Goal: Check status: Check status

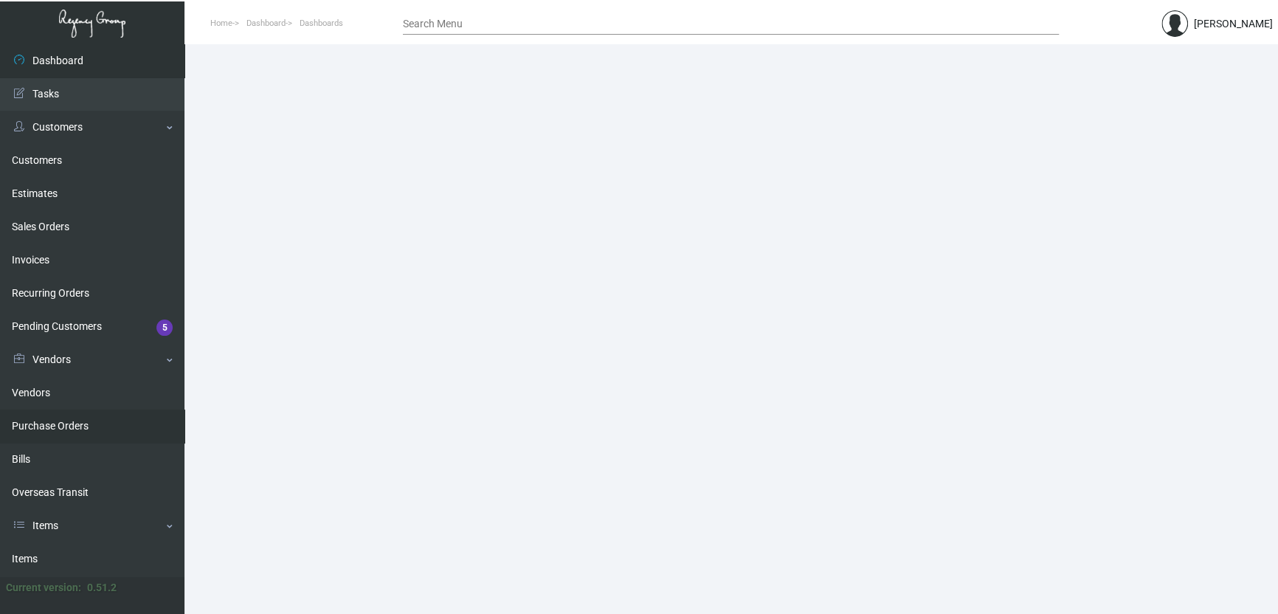
click at [84, 421] on link "Purchase Orders" at bounding box center [92, 425] width 184 height 33
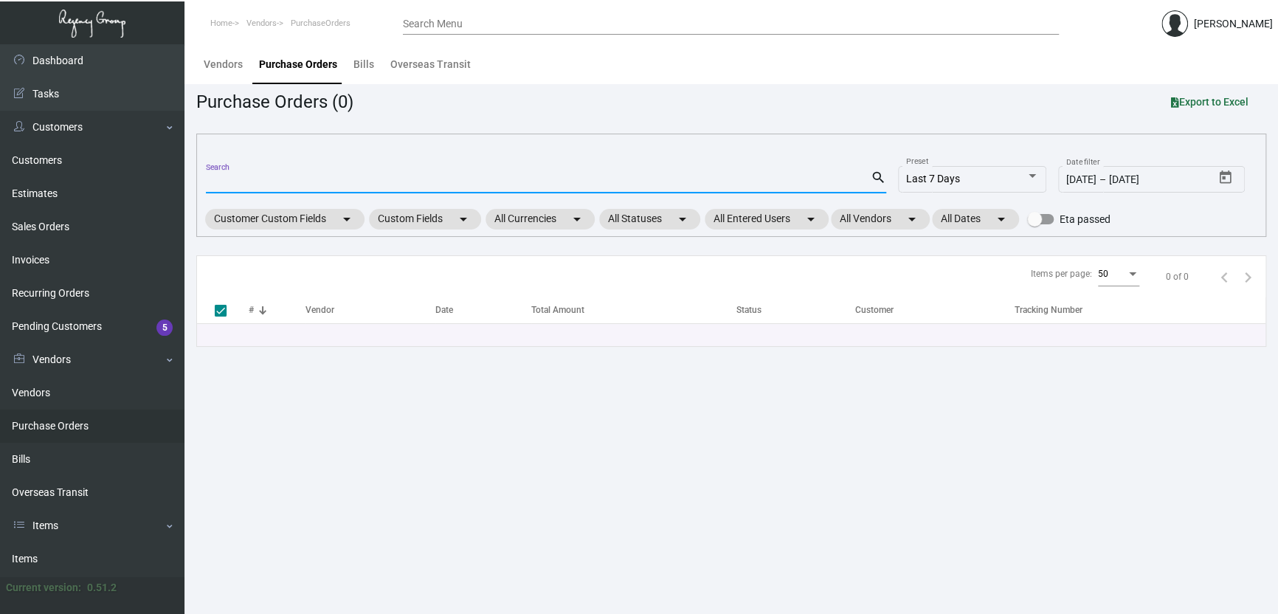
click at [266, 179] on input "Search" at bounding box center [538, 182] width 665 height 12
paste input "107753"
type input "107753"
checkbox input "false"
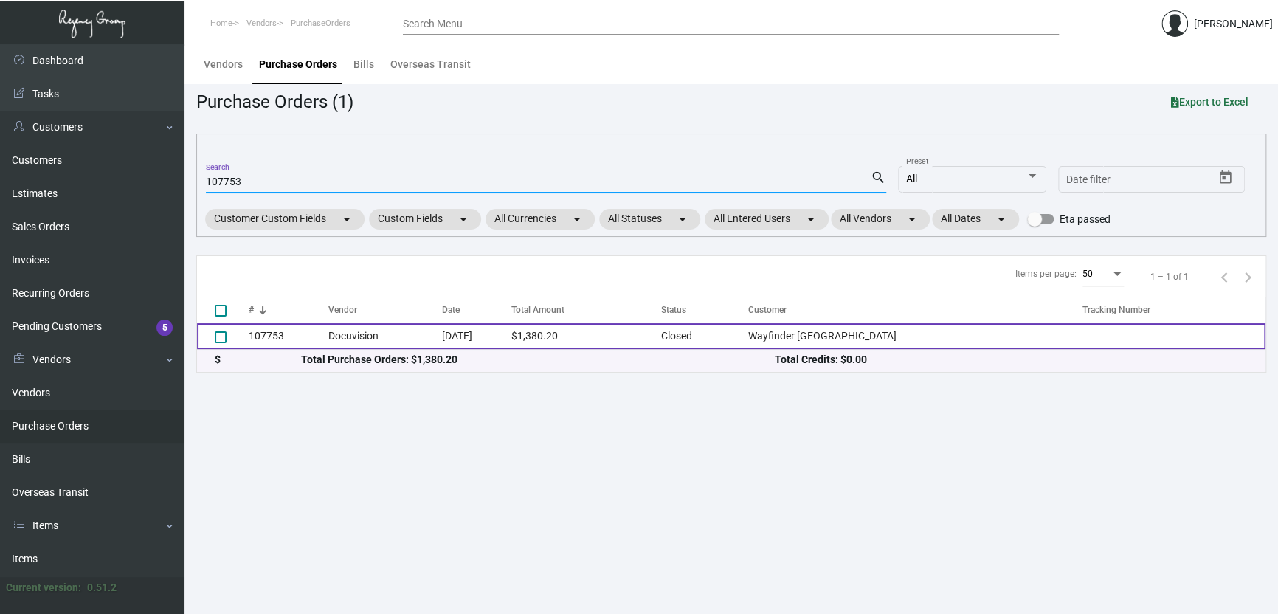
click at [307, 347] on td "107753" at bounding box center [289, 336] width 80 height 26
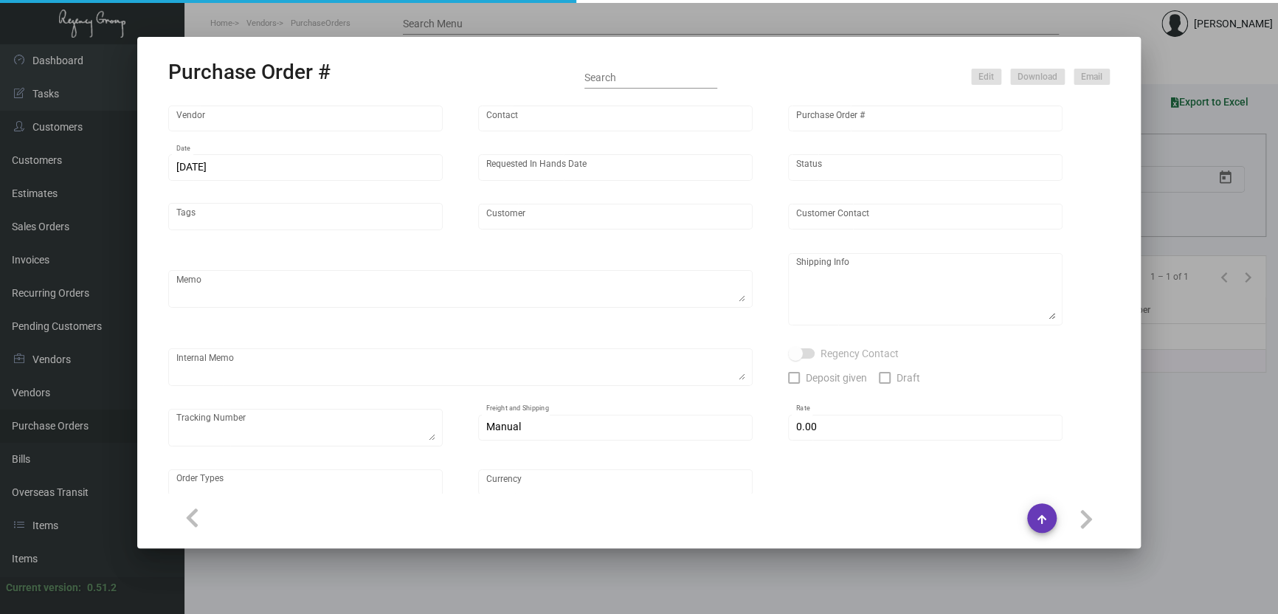
type input "Docuvision"
type input "[PERSON_NAME]"
type input "107753"
type input "[DATE]"
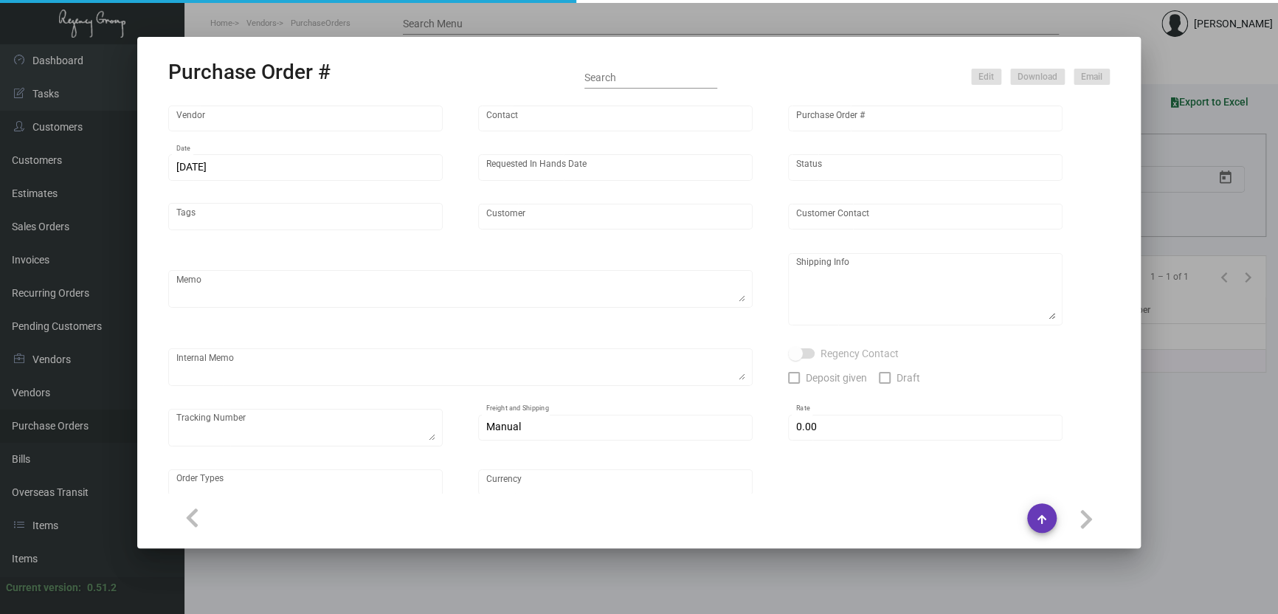
type input "Wayfinder [GEOGRAPHIC_DATA]"
type input "[PERSON_NAME]"
type textarea "RUSH ORDER DELIVERY BY [DATE] // EXPEDITE 500pcs OVERNIGHT, GROUND SHIP REMAINI…"
type textarea "Wayfinder Newport - [PERSON_NAME] [STREET_ADDRESS][PERSON_NAME]"
type textarea "9,800 keyholders - Label provided to vendor to ship to hotel. UPS Ground Cost $…"
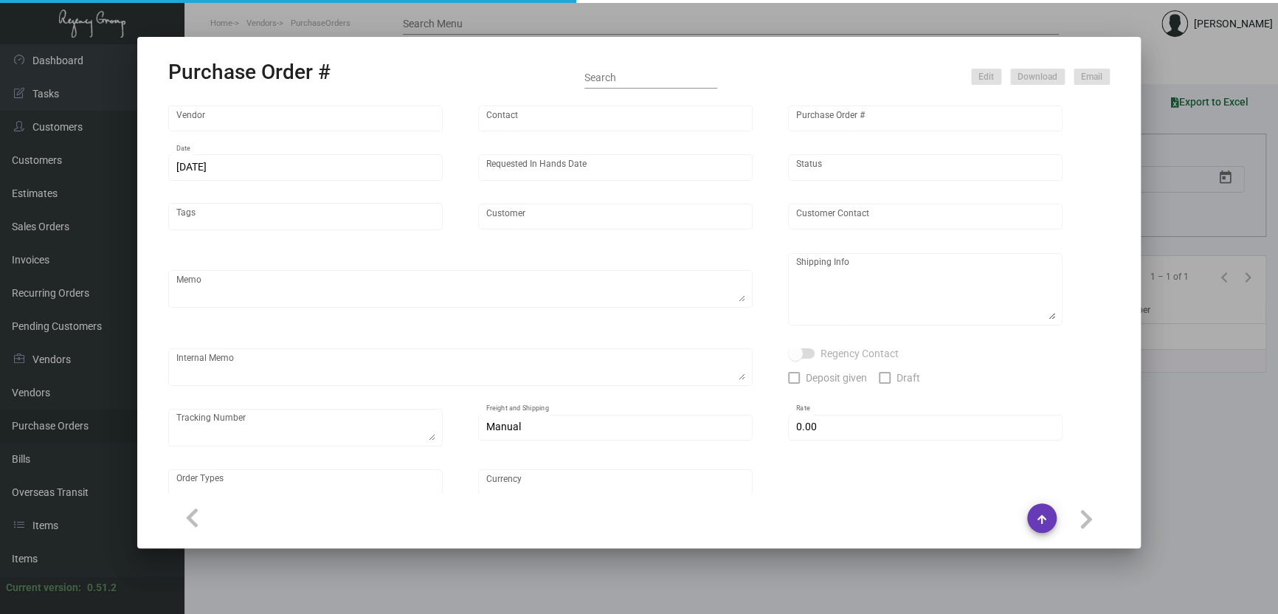
type input "$ 0.00"
type input "United States Dollar $"
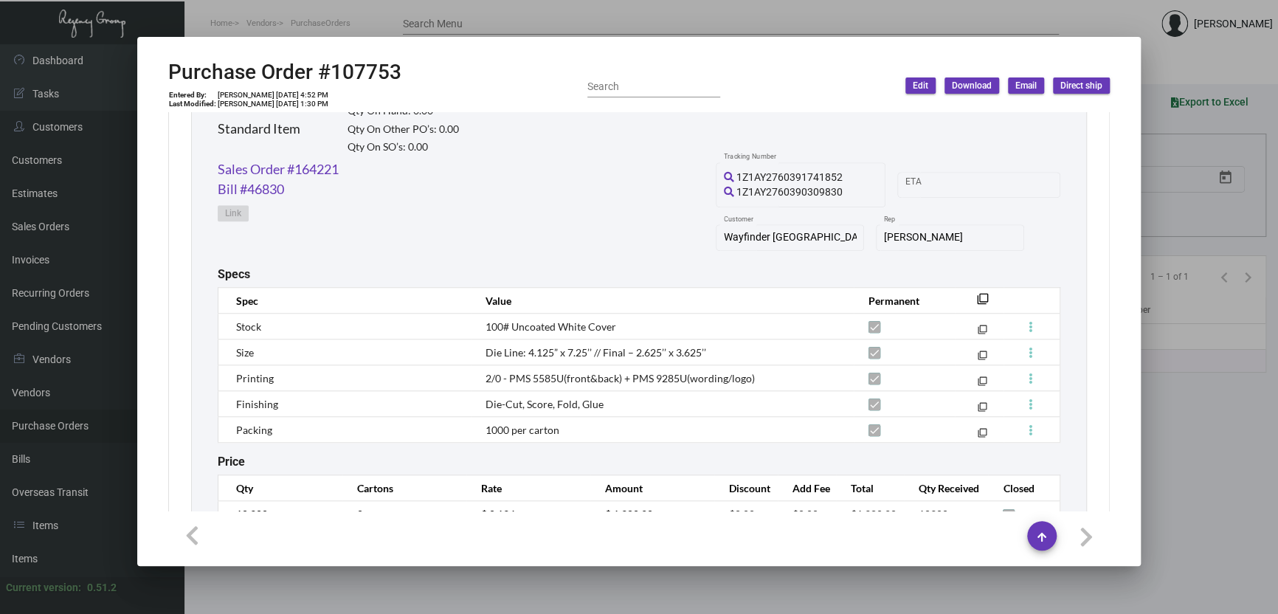
scroll to position [803, 0]
